Goal: Transaction & Acquisition: Purchase product/service

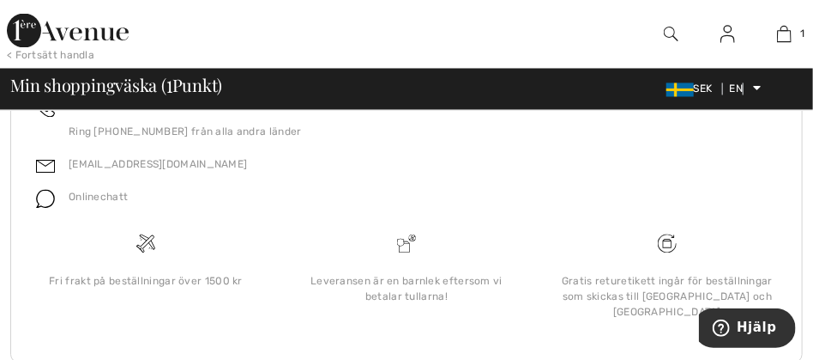
scroll to position [1105, 0]
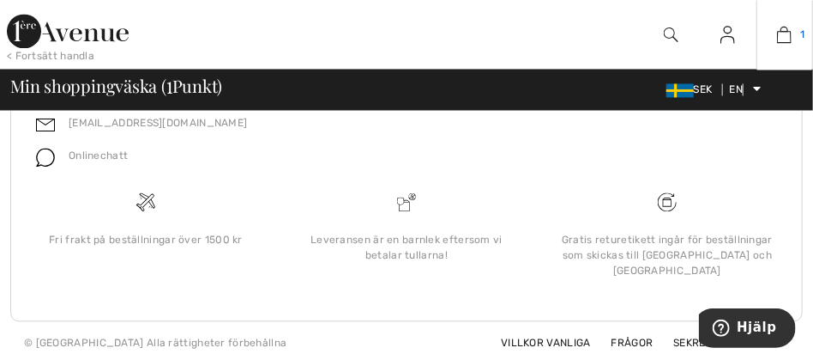
click at [783, 34] on img at bounding box center [784, 34] width 15 height 21
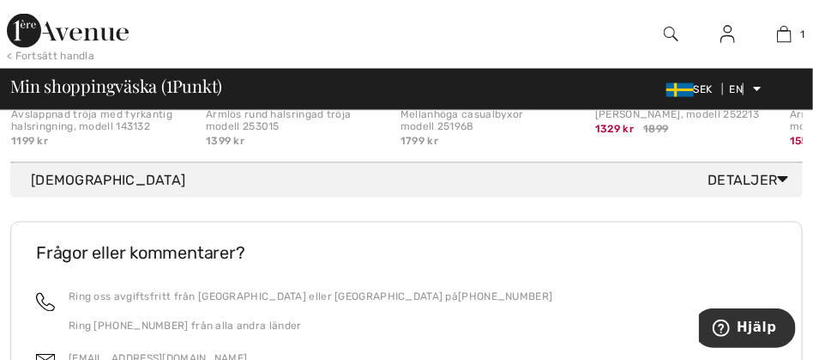
scroll to position [869, 0]
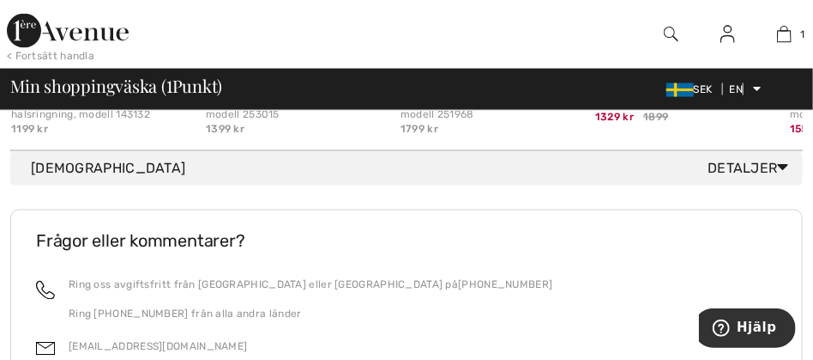
click at [783, 176] on icon at bounding box center [783, 167] width 11 height 18
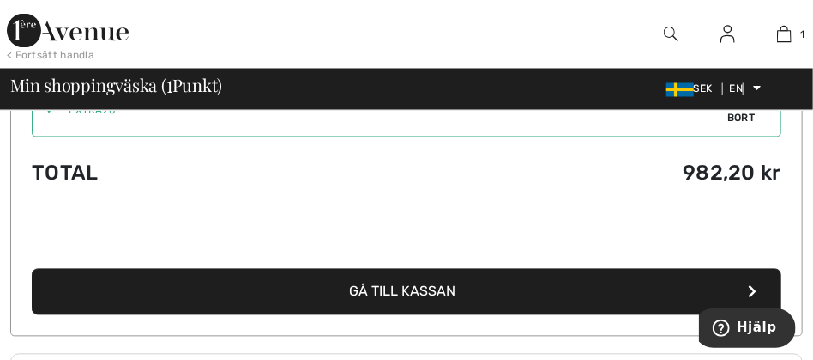
scroll to position [1075, 0]
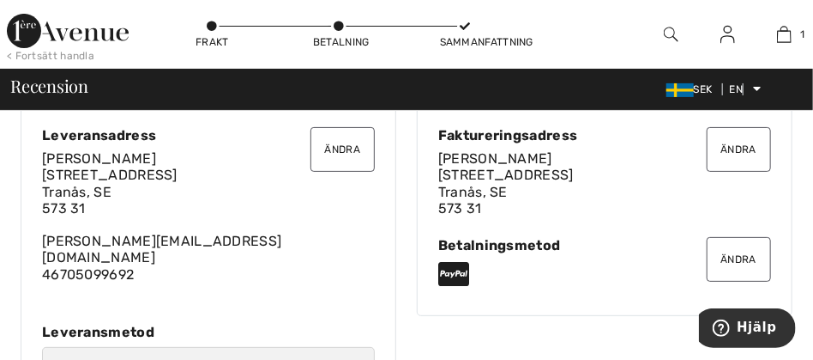
scroll to position [45, 0]
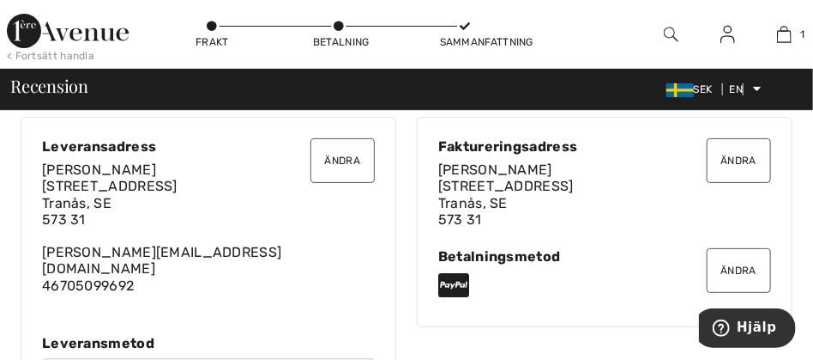
click at [462, 282] on icon at bounding box center [453, 284] width 31 height 27
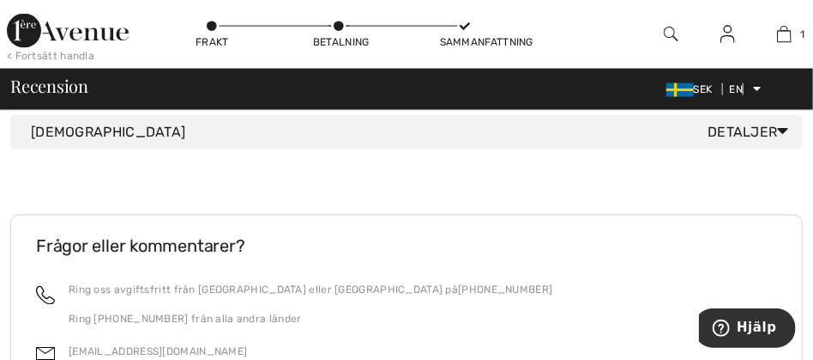
scroll to position [754, 0]
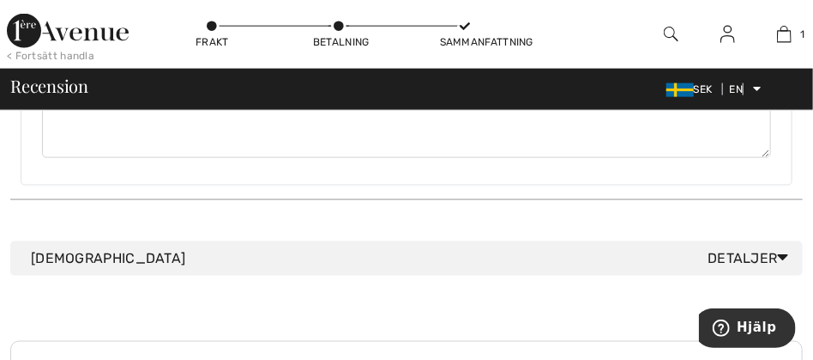
click at [736, 250] on font "Detaljer" at bounding box center [743, 258] width 70 height 16
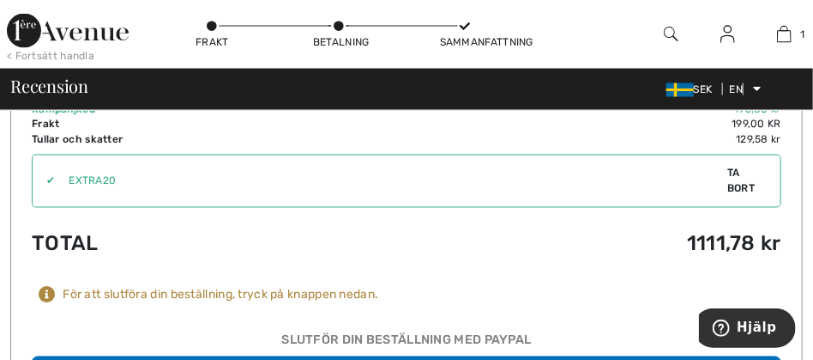
scroll to position [1006, 0]
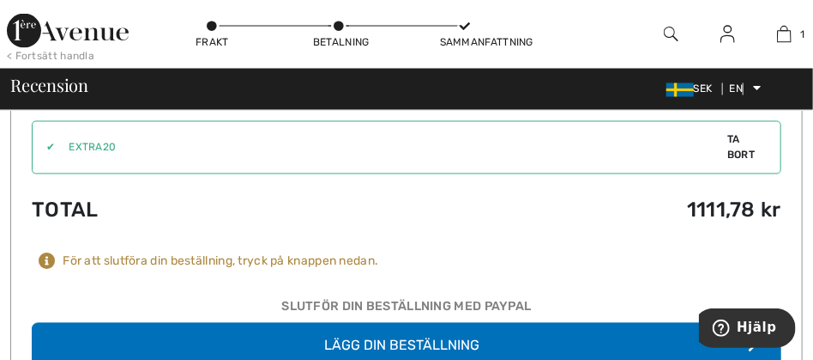
click at [388, 337] on font "Lägg din beställning" at bounding box center [402, 345] width 155 height 16
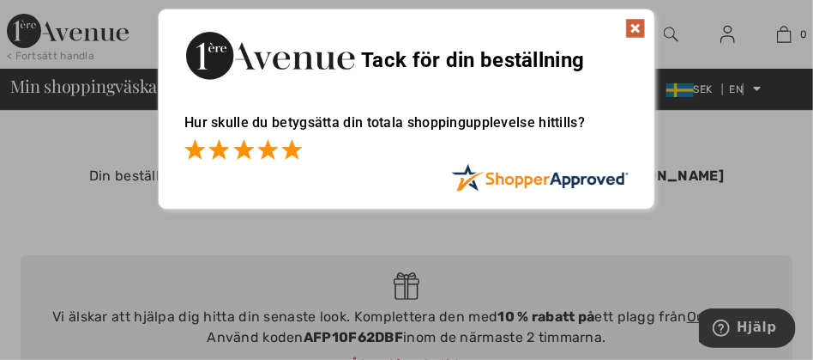
click at [293, 145] on span at bounding box center [291, 149] width 21 height 21
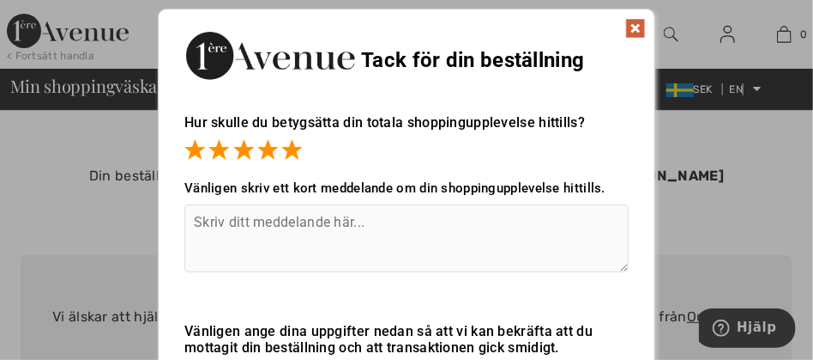
click at [637, 22] on img at bounding box center [636, 28] width 21 height 21
